Goal: Information Seeking & Learning: Learn about a topic

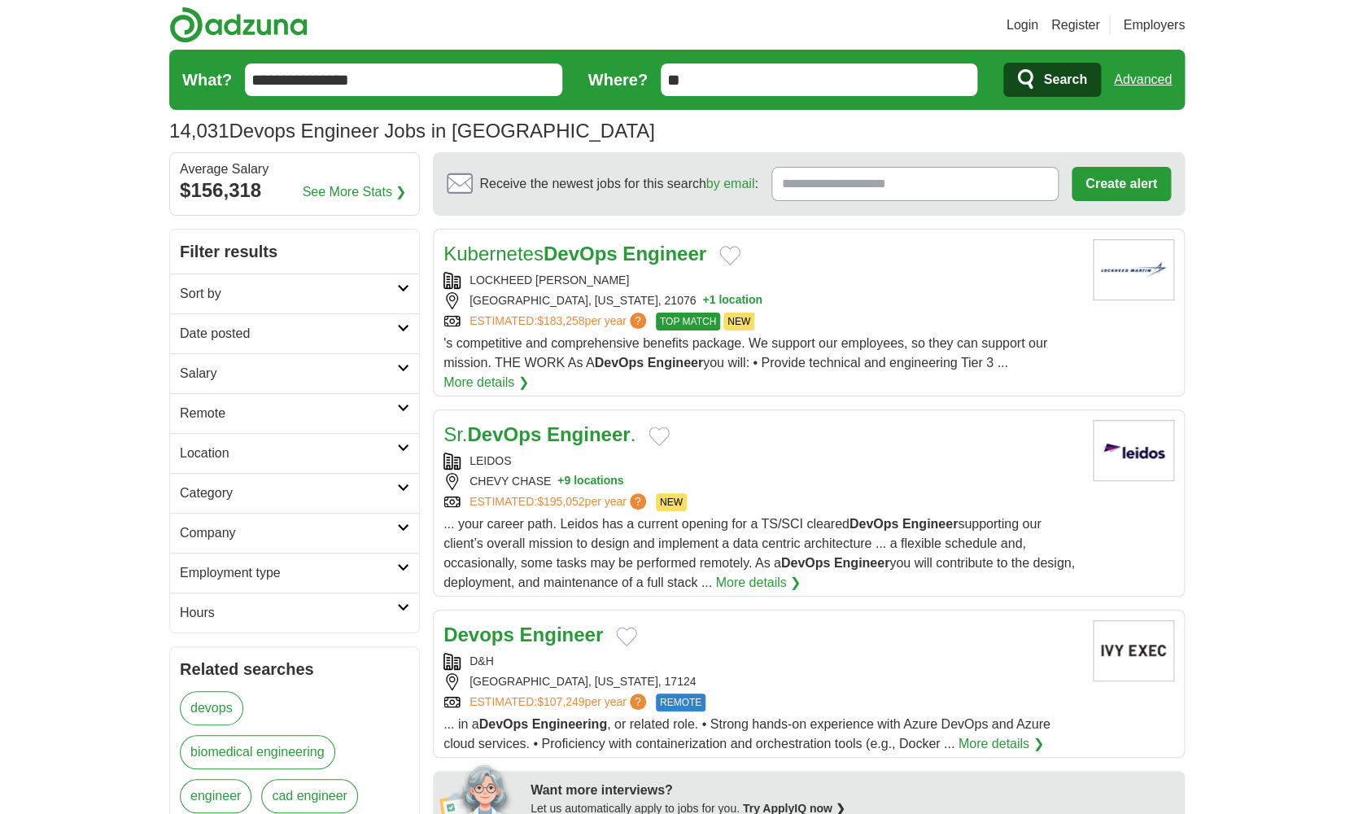
click at [360, 334] on h2 "Date posted" at bounding box center [288, 334] width 217 height 20
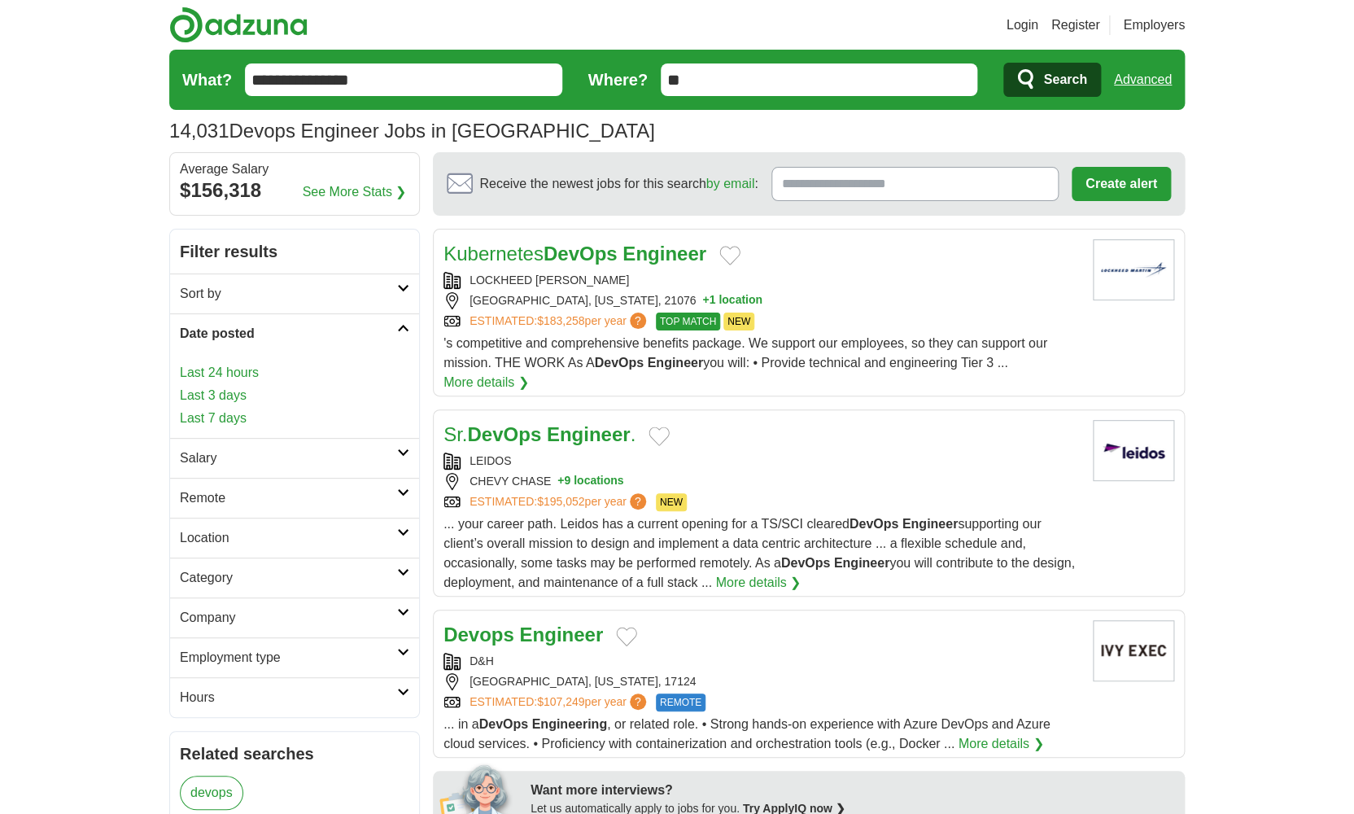
click at [234, 380] on link "Last 24 hours" at bounding box center [294, 373] width 229 height 20
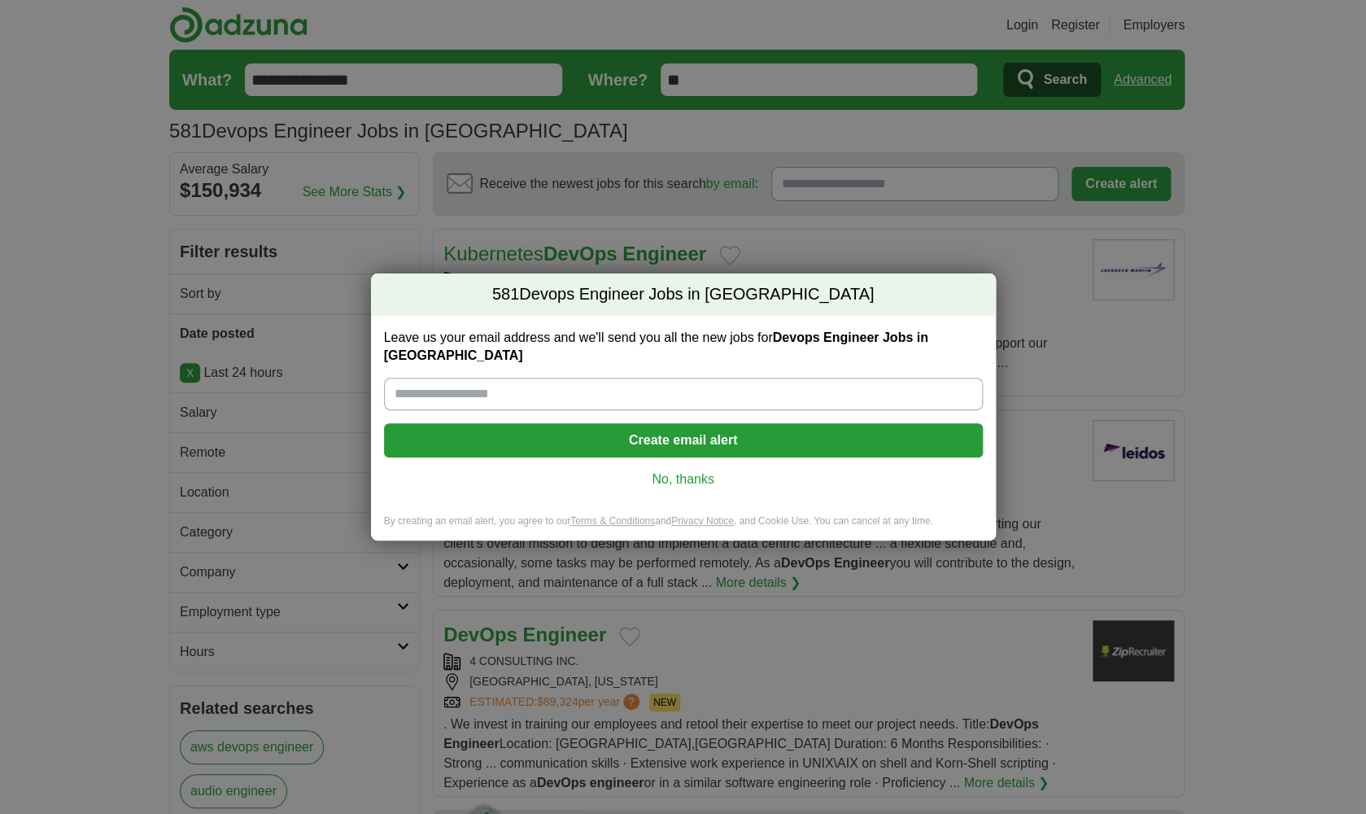
click at [674, 470] on link "No, thanks" at bounding box center [683, 479] width 573 height 18
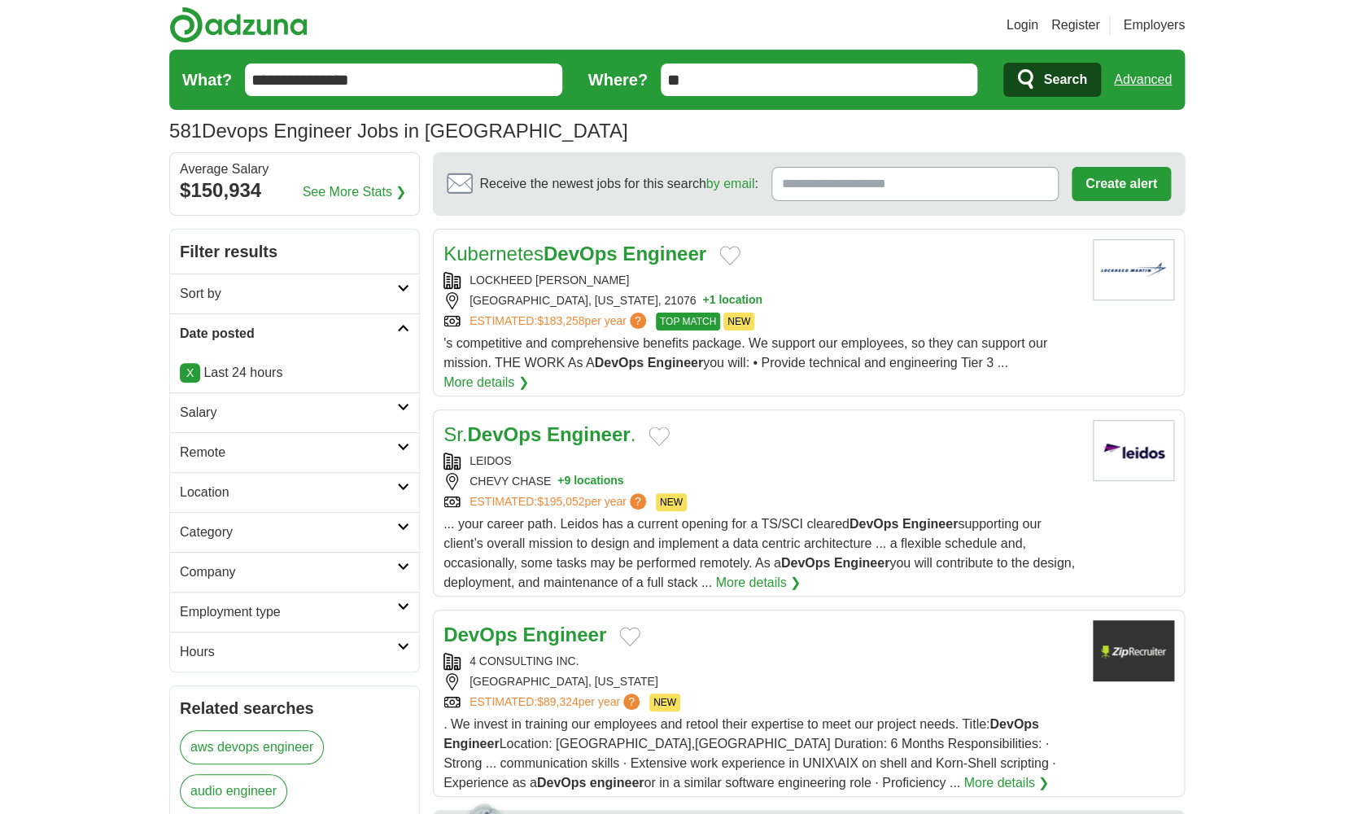
click at [352, 626] on link "Employment type" at bounding box center [294, 612] width 249 height 40
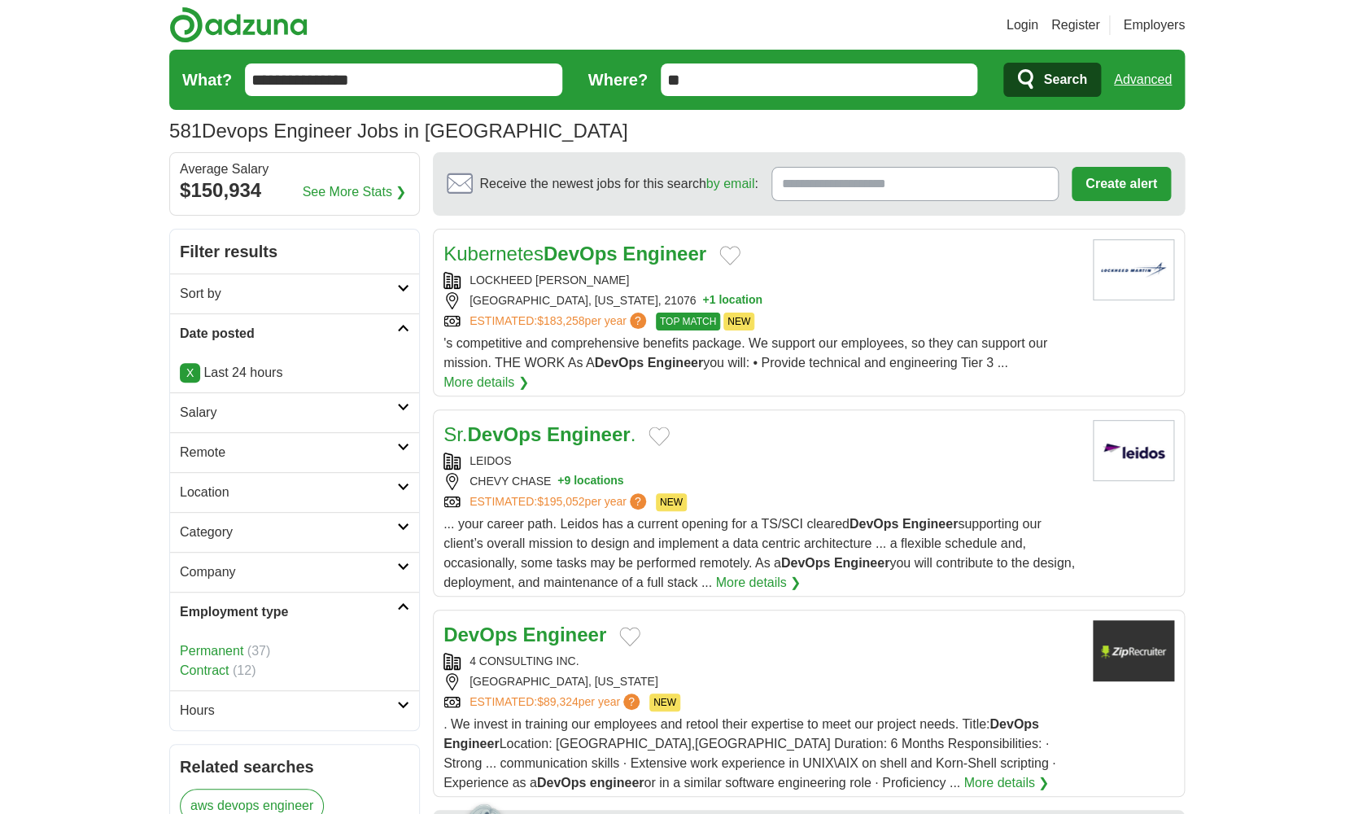
click at [240, 645] on link "Permanent" at bounding box center [211, 651] width 63 height 14
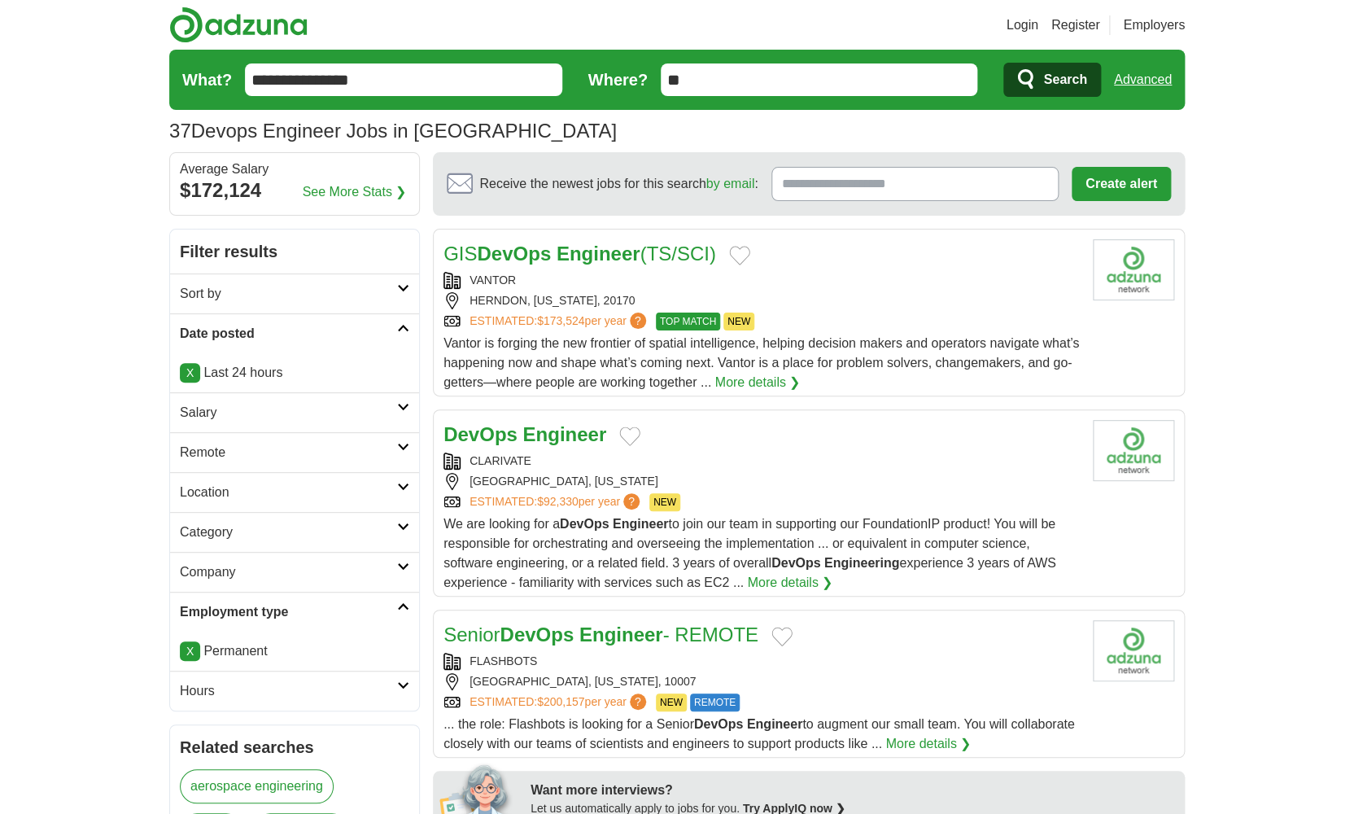
click at [239, 692] on h2 "Hours" at bounding box center [288, 691] width 217 height 20
click at [220, 726] on link "Full time" at bounding box center [204, 730] width 49 height 14
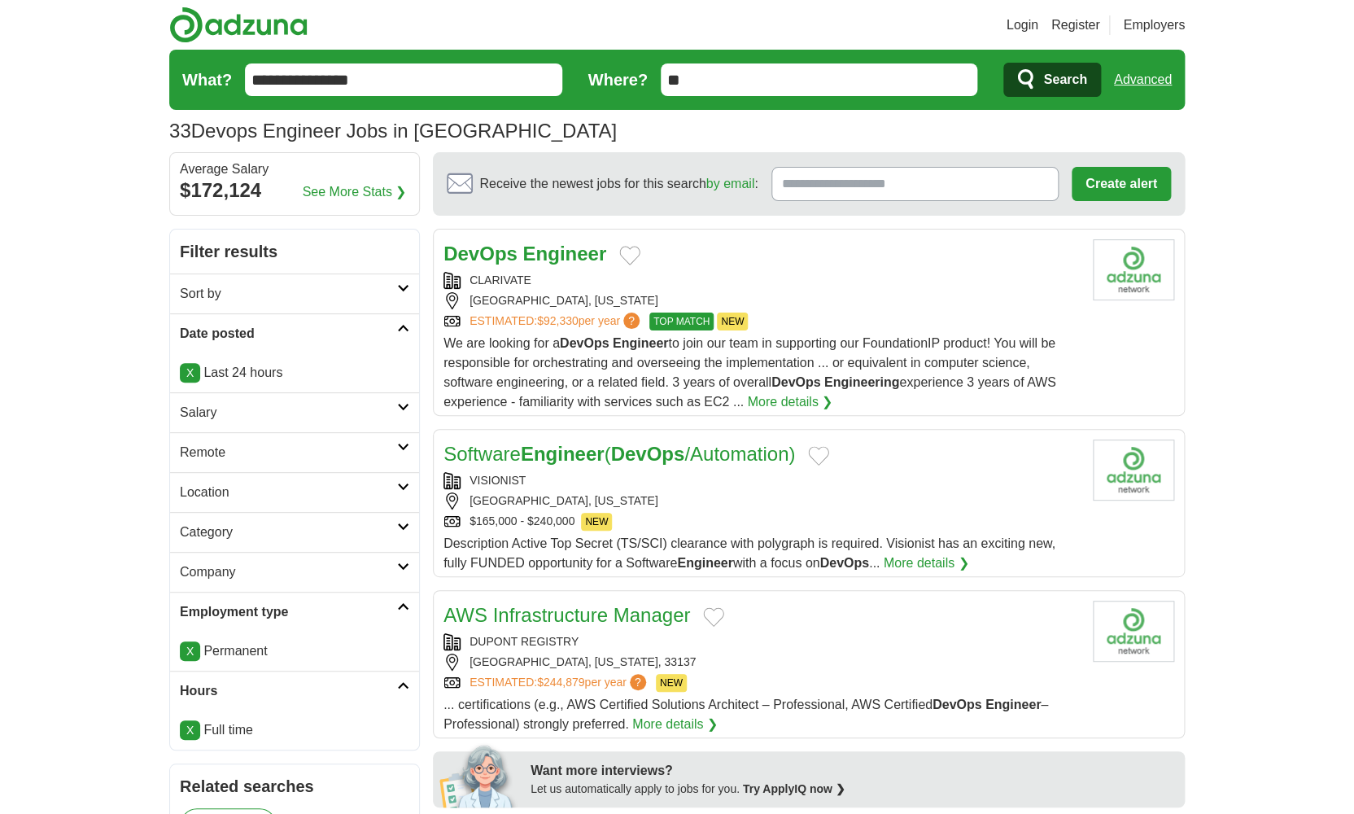
click at [553, 289] on div "CLARIVATE" at bounding box center [761, 280] width 636 height 17
click at [488, 465] on link "Software Engineer ( DevOps /Automation)" at bounding box center [618, 454] width 351 height 22
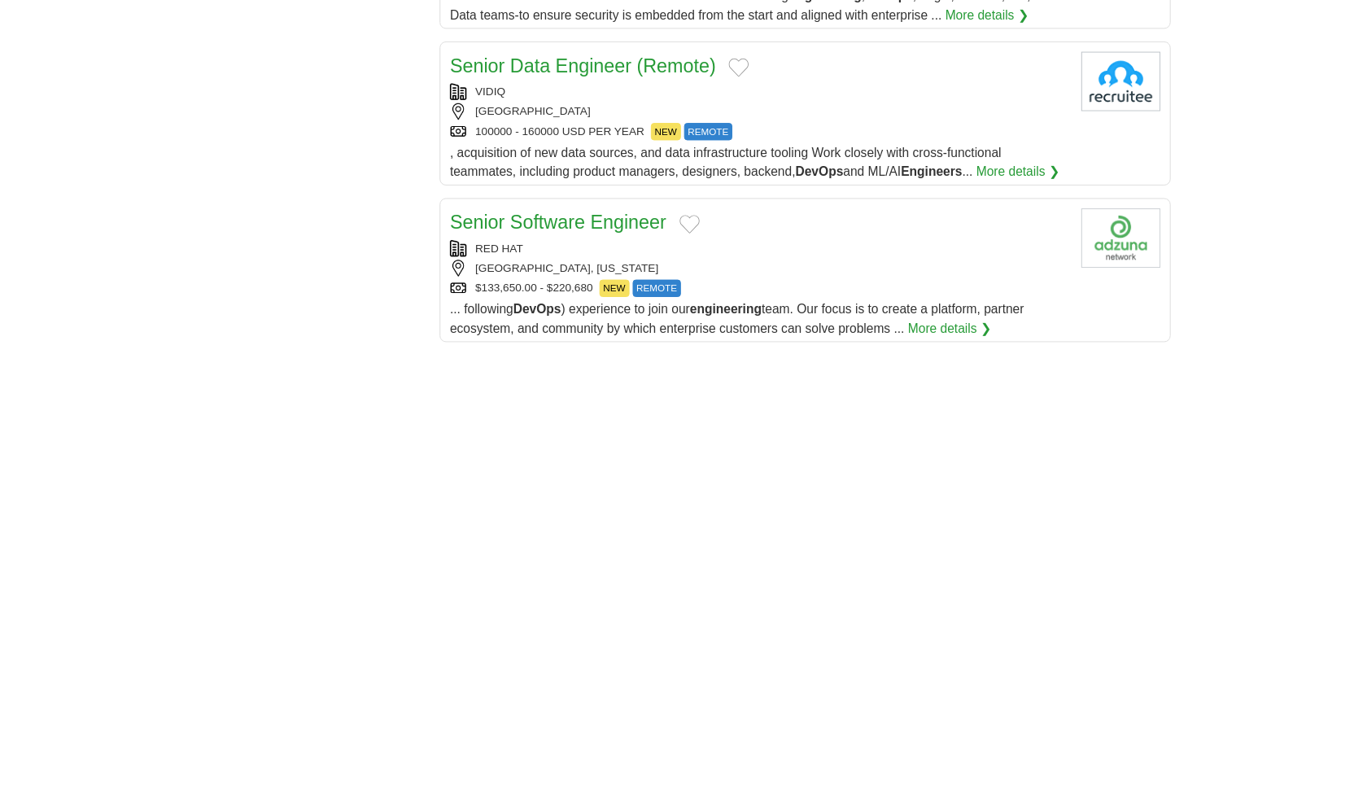
scroll to position [1718, 0]
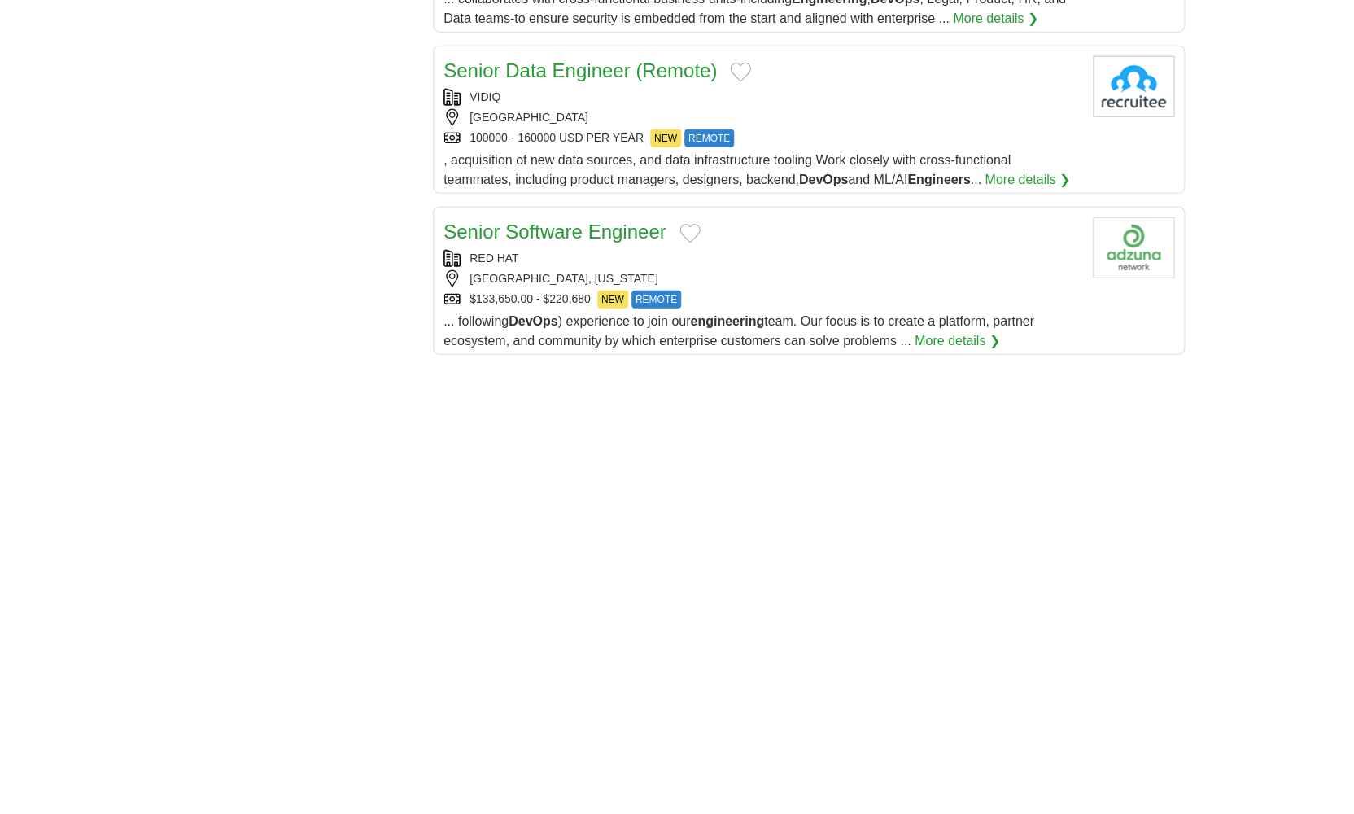
click at [621, 72] on link "Senior Data Engineer (Remote)" at bounding box center [579, 70] width 273 height 22
click at [493, 242] on link "Senior Software Engineer" at bounding box center [554, 231] width 223 height 22
